Goal: Browse casually: Explore the website without a specific task or goal

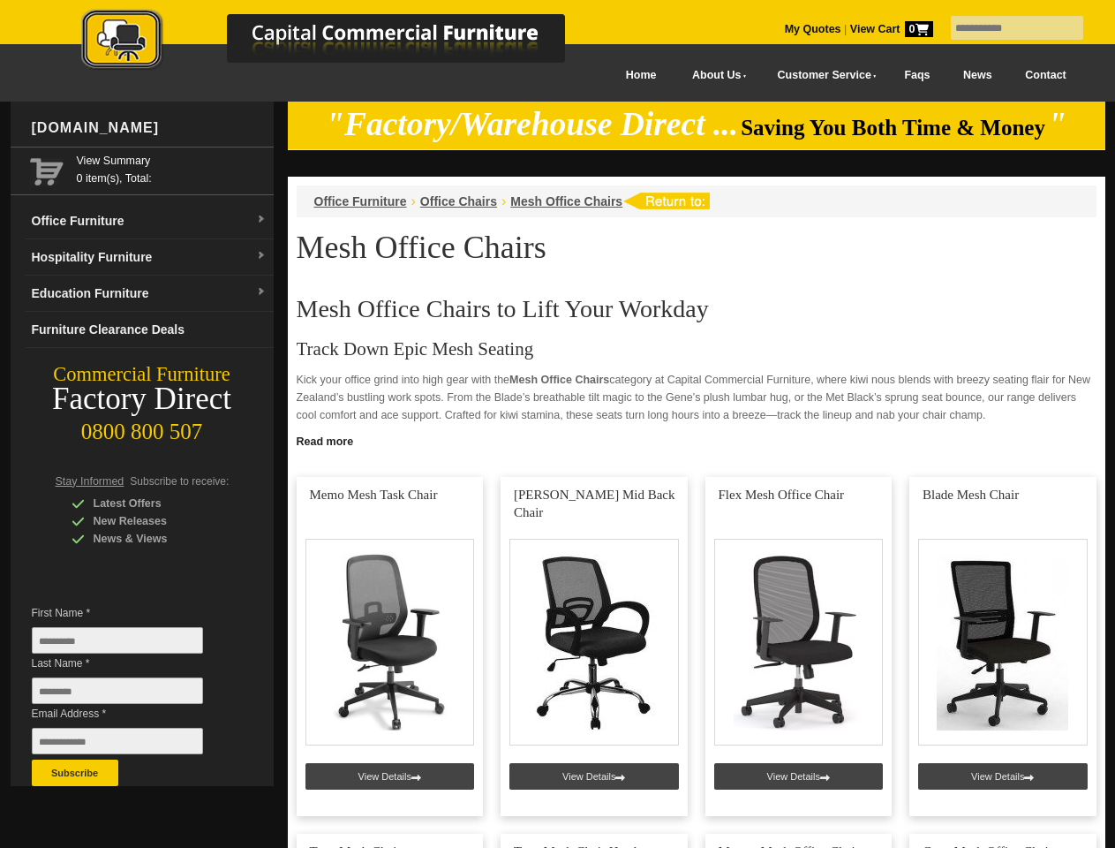
click at [1006, 28] on input "text" at bounding box center [1017, 28] width 132 height 24
click at [131, 695] on input "Last Name *" at bounding box center [117, 690] width 171 height 26
click at [75, 773] on button "Subscribe" at bounding box center [75, 773] width 87 height 26
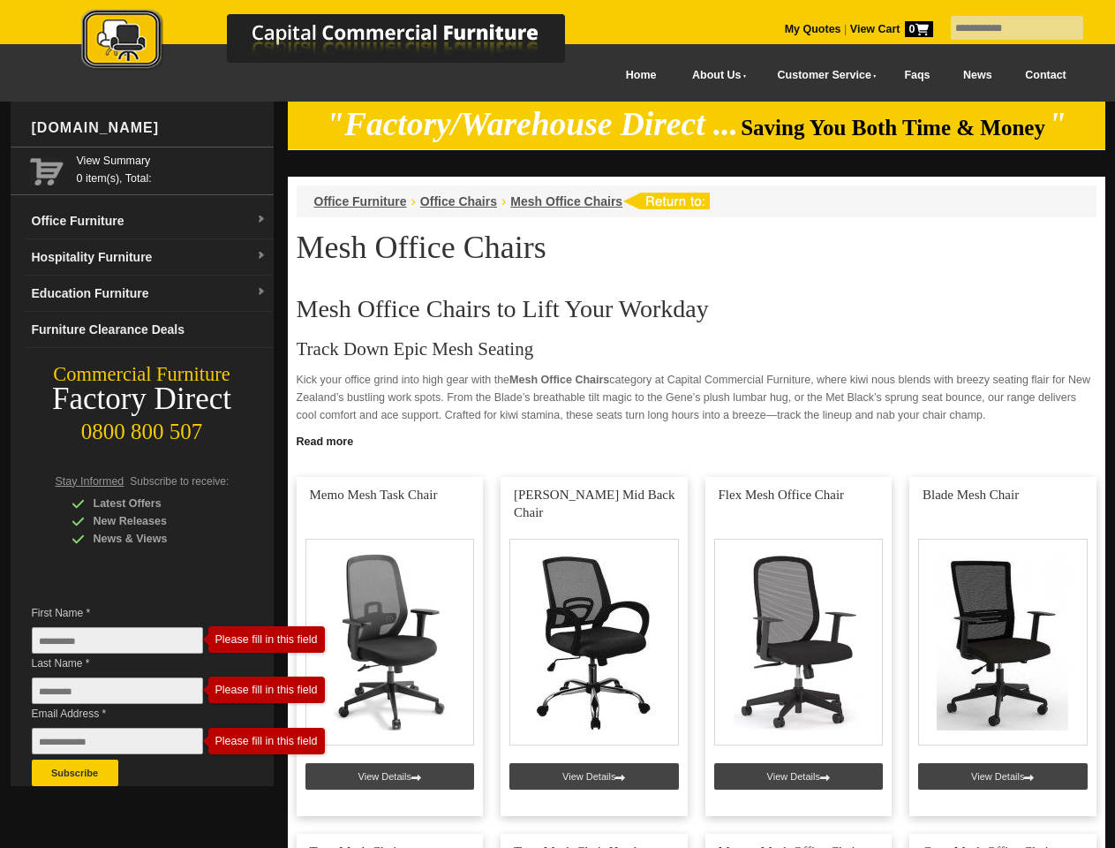
click at [697, 440] on link "Read more" at bounding box center [697, 439] width 818 height 22
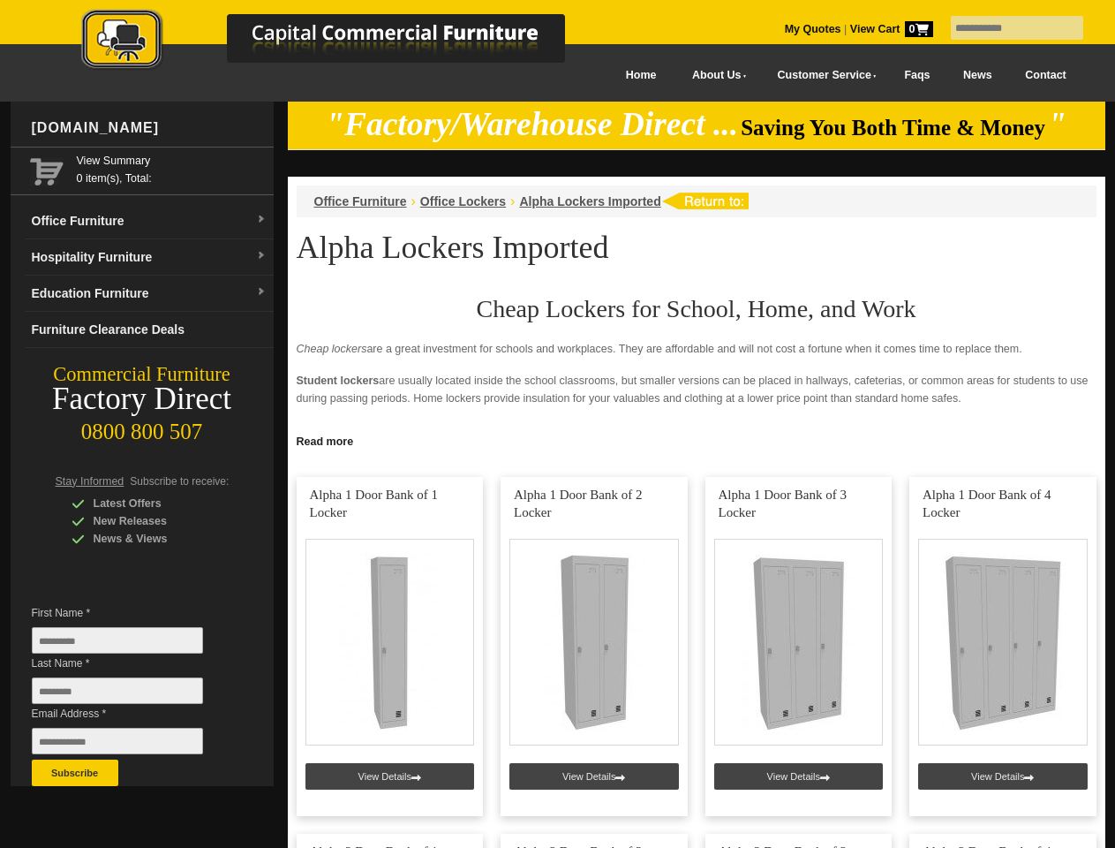
click at [1006, 28] on input "text" at bounding box center [1017, 28] width 132 height 24
click at [131, 695] on input "Last Name *" at bounding box center [117, 690] width 171 height 26
click at [75, 773] on button "Subscribe" at bounding box center [75, 773] width 87 height 26
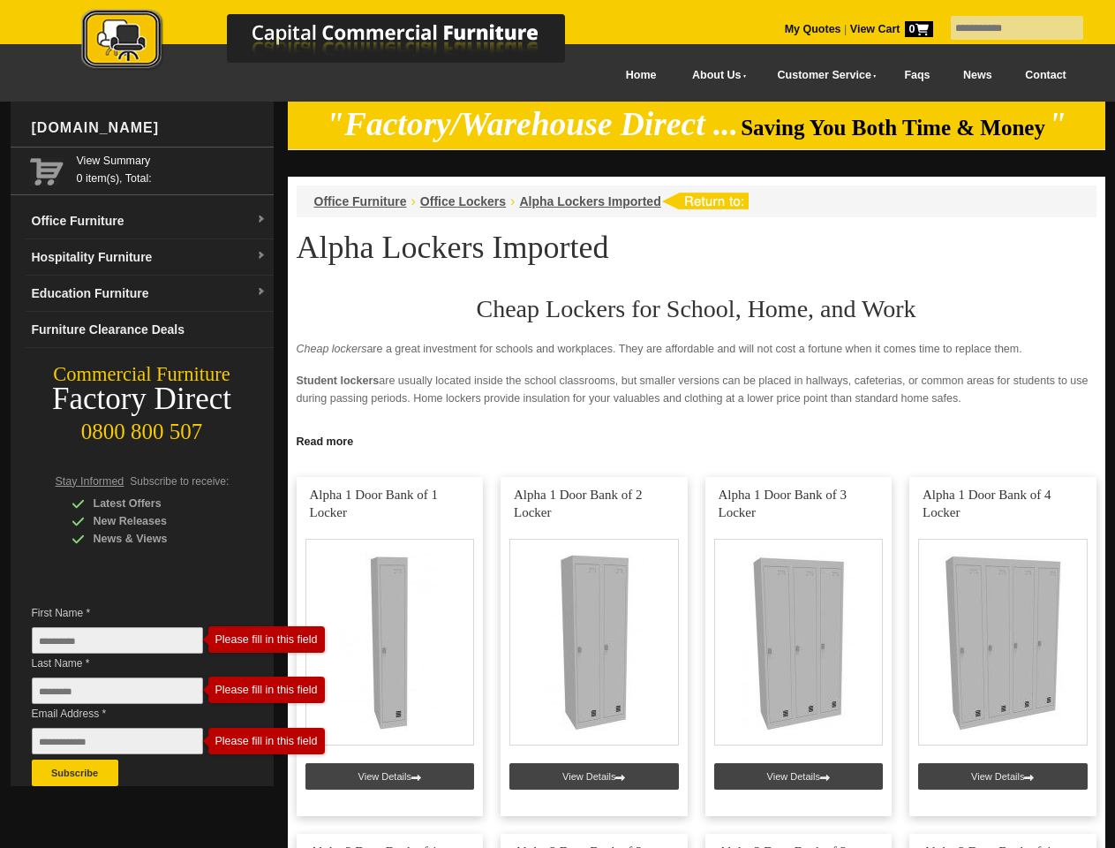
click at [697, 440] on link "Read more" at bounding box center [697, 439] width 818 height 22
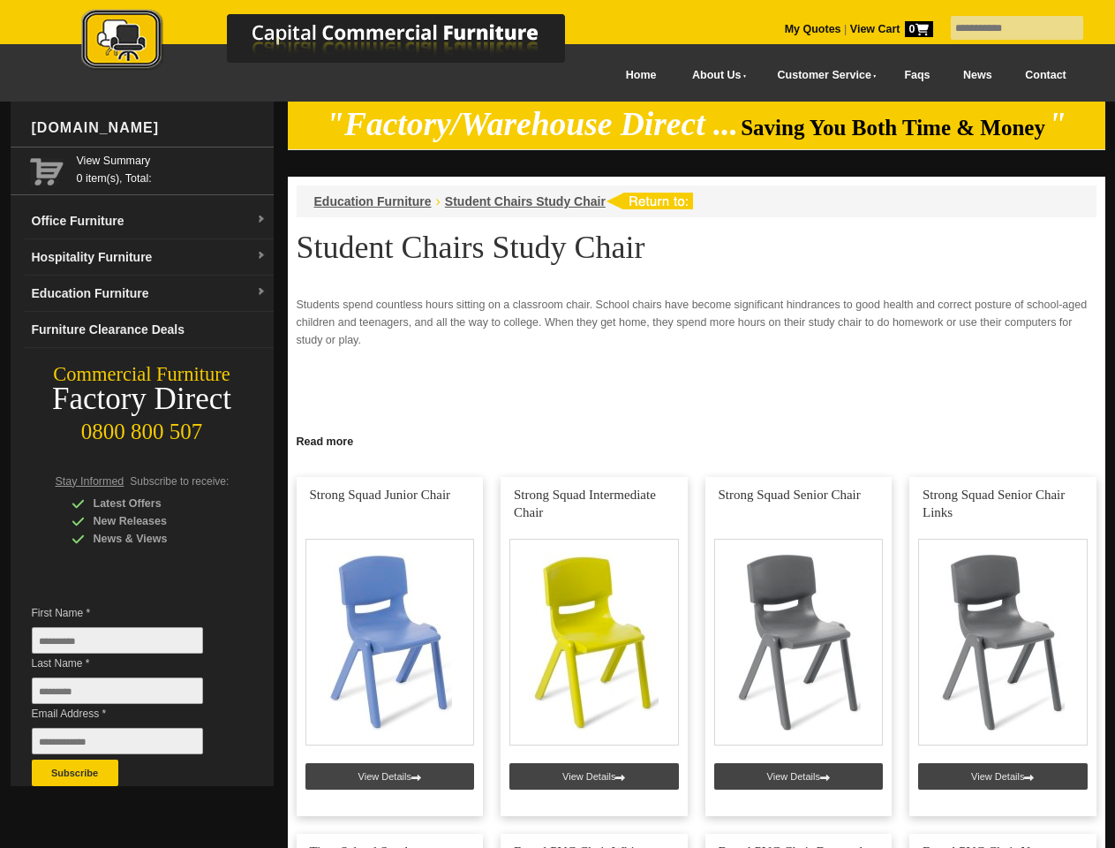
click at [1006, 28] on input "text" at bounding box center [1017, 28] width 132 height 24
click at [131, 695] on input "Last Name *" at bounding box center [117, 690] width 171 height 26
click at [75, 773] on button "Subscribe" at bounding box center [75, 773] width 87 height 26
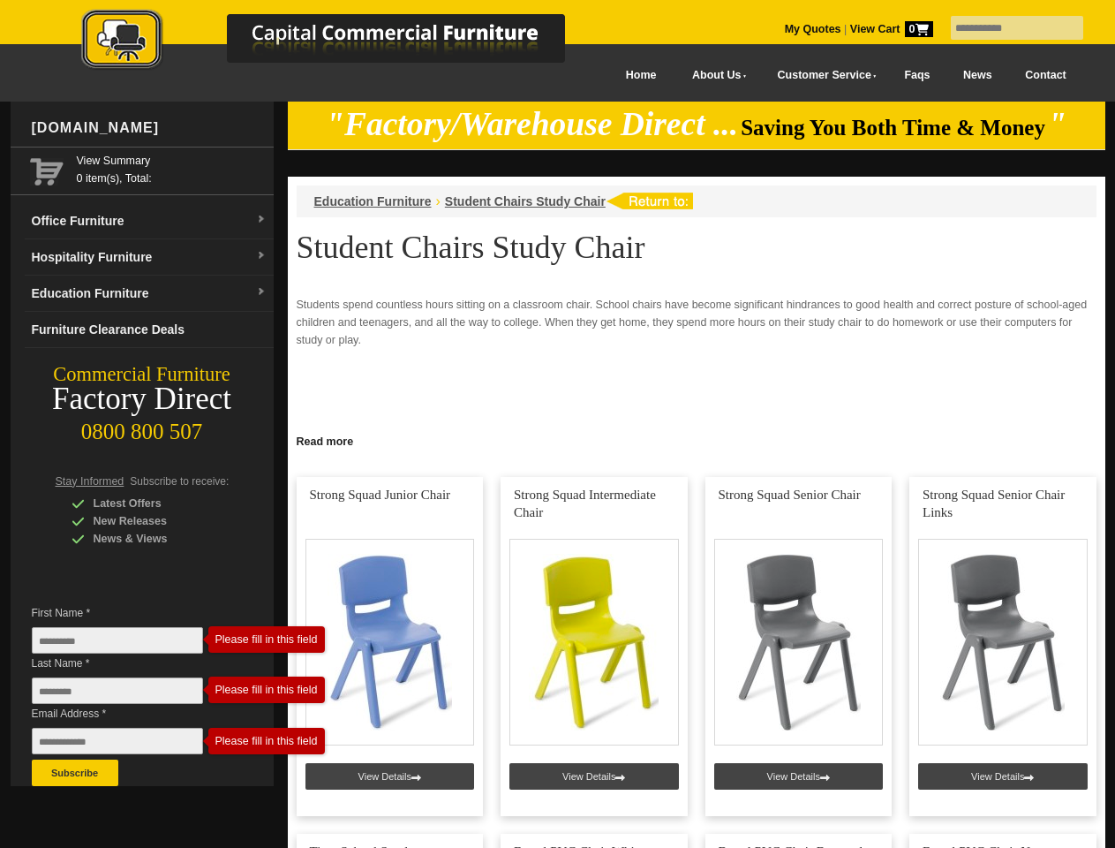
click at [697, 440] on link "Read more" at bounding box center [697, 439] width 818 height 22
